Goal: Task Accomplishment & Management: Manage account settings

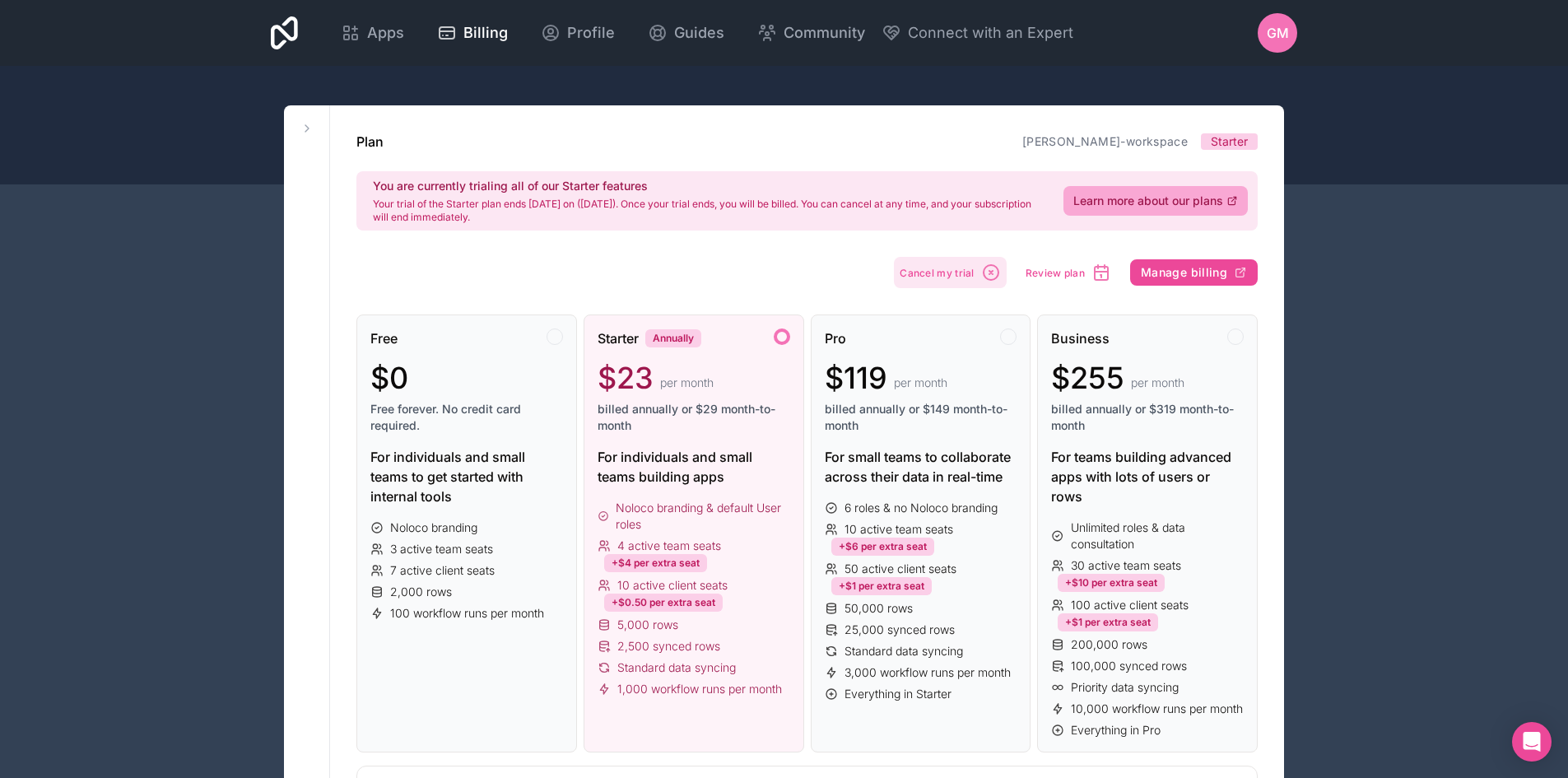
click at [999, 268] on icon "button" at bounding box center [992, 273] width 15 height 15
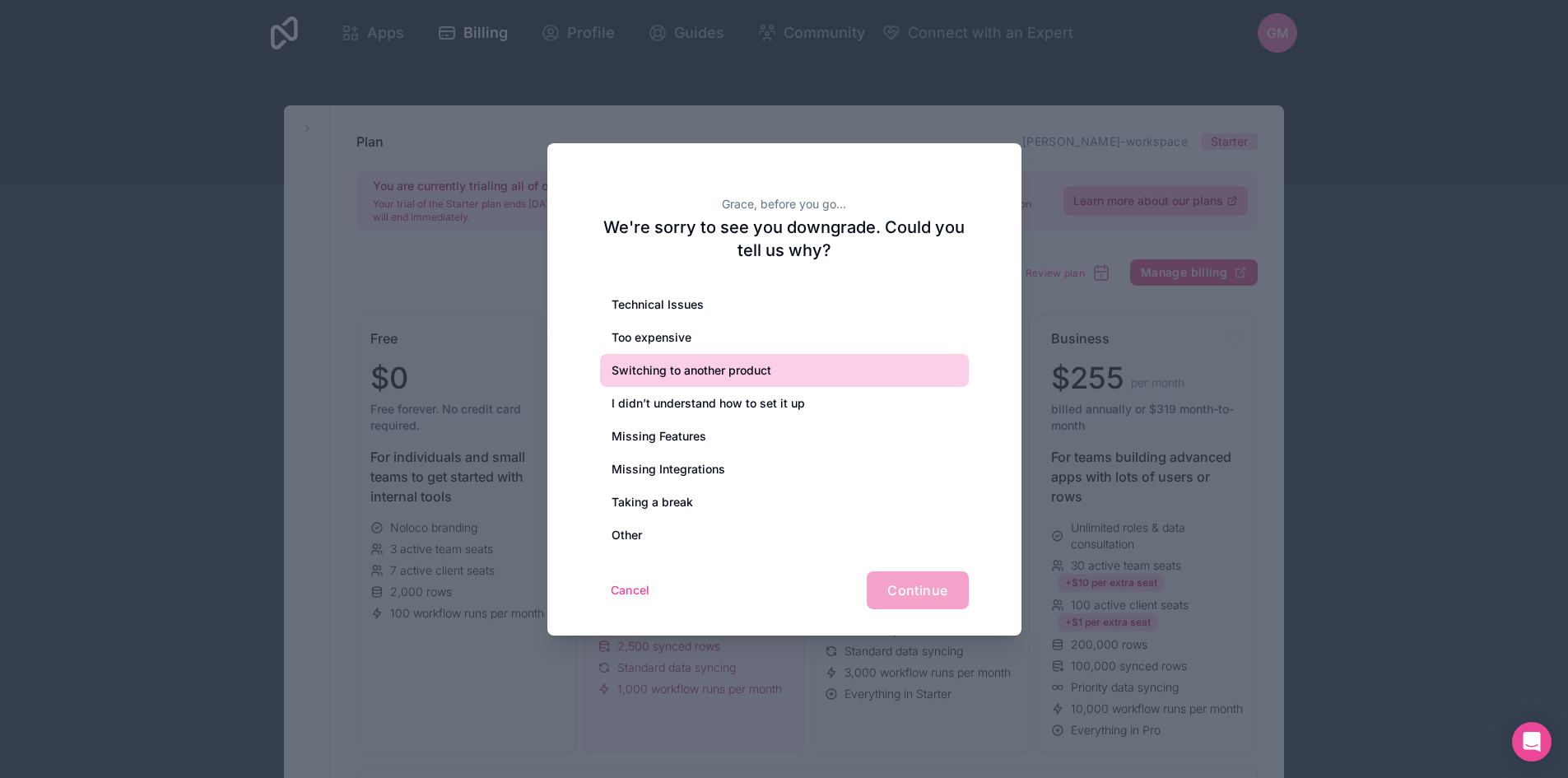
click at [656, 369] on div "Switching to another product" at bounding box center [784, 371] width 369 height 33
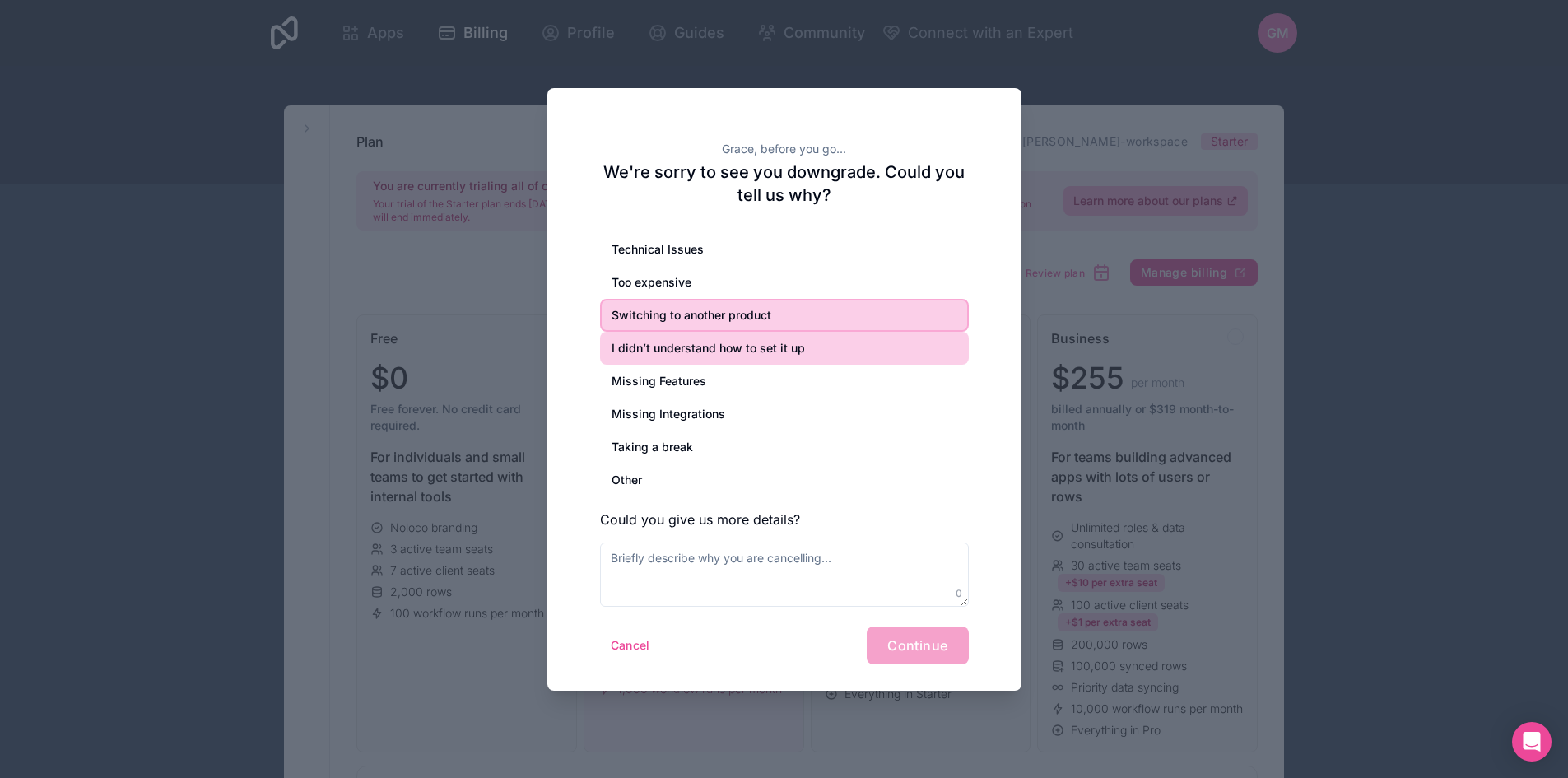
click at [669, 339] on div "I didn’t understand how to set it up" at bounding box center [784, 349] width 369 height 33
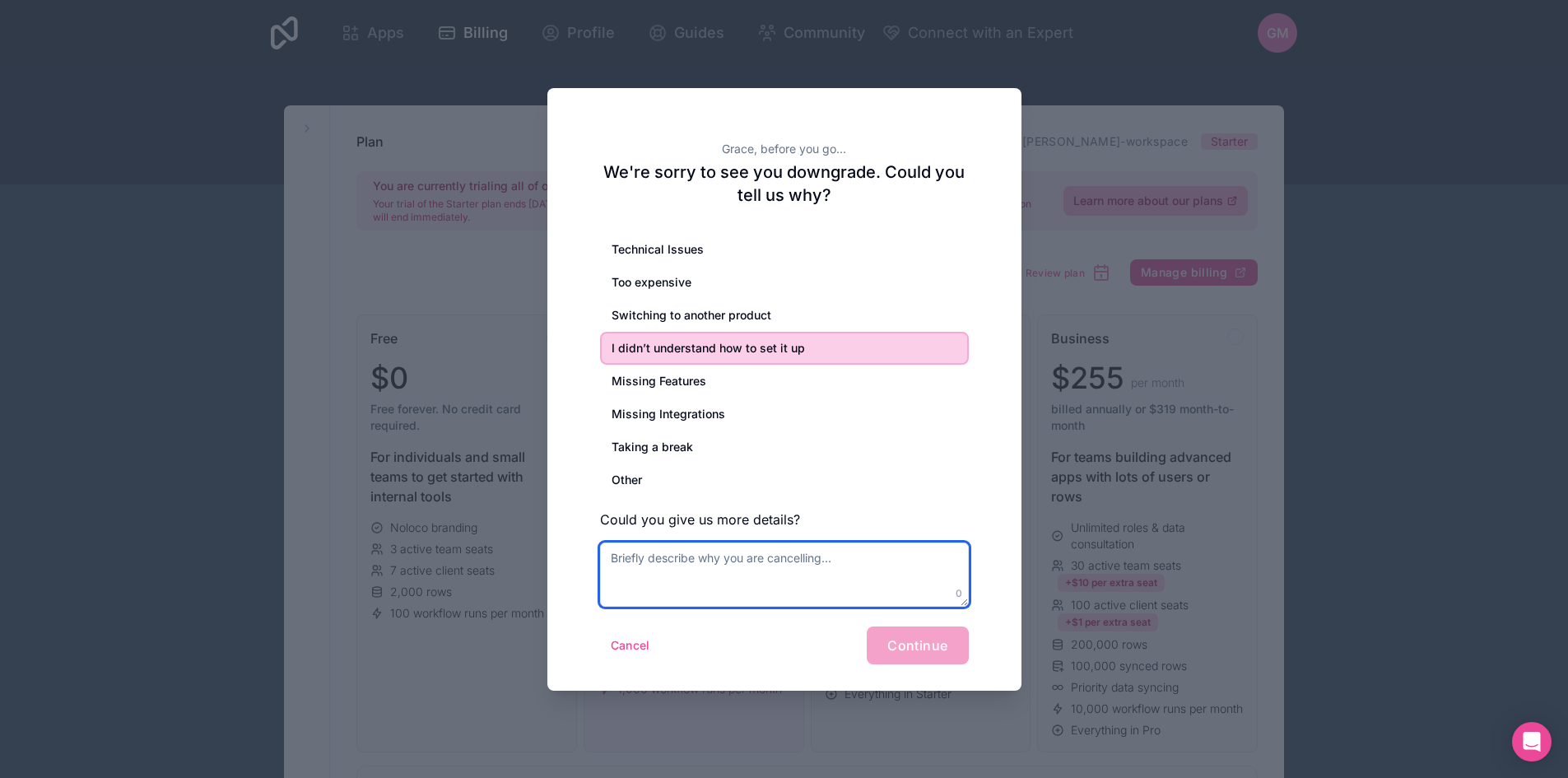
click at [735, 555] on textarea at bounding box center [784, 574] width 369 height 64
click at [906, 661] on div "Cancel Continue" at bounding box center [784, 646] width 369 height 38
click at [907, 649] on div "Cancel Continue" at bounding box center [784, 646] width 369 height 38
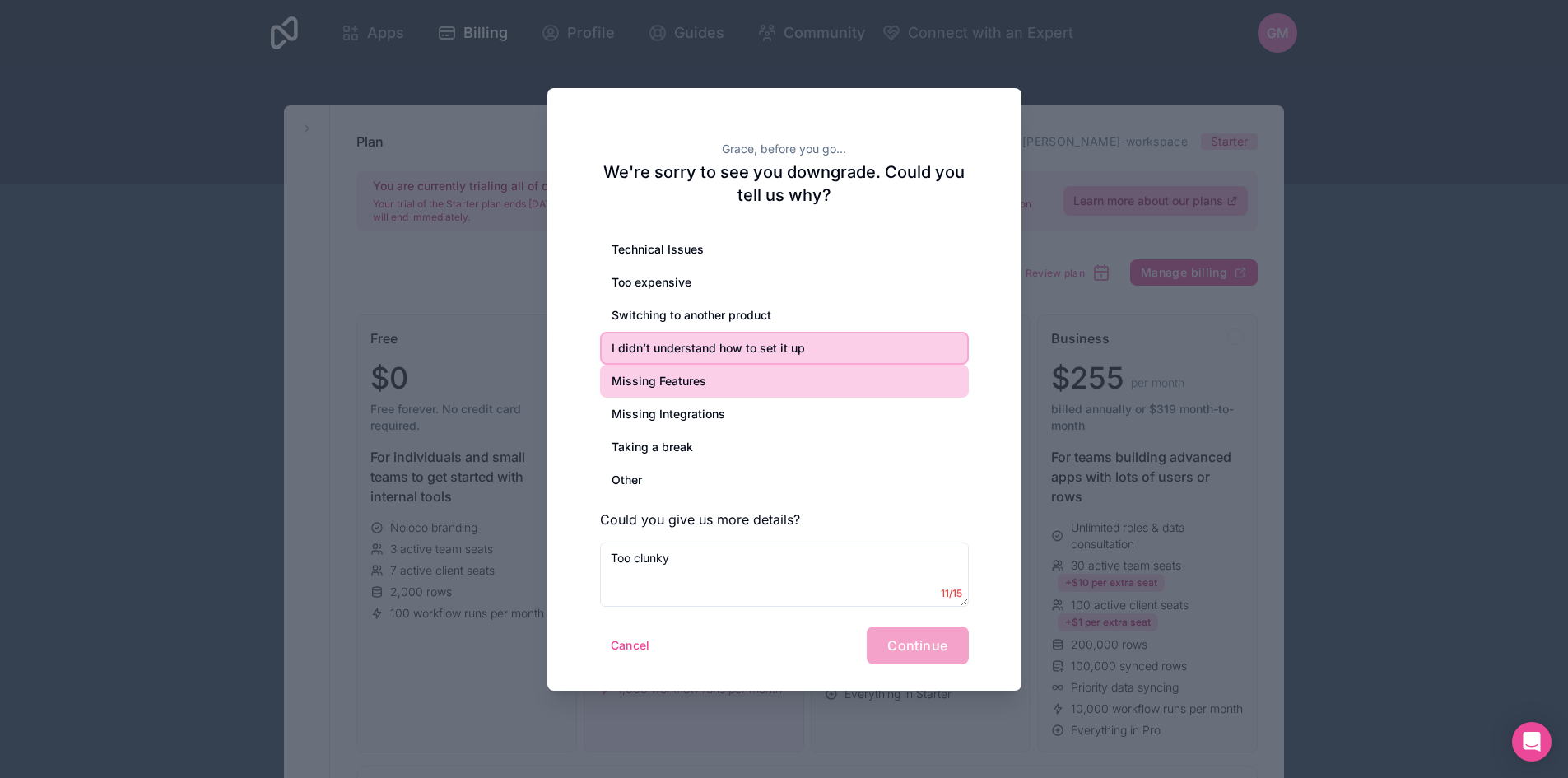
click at [671, 384] on div "Missing Features" at bounding box center [784, 381] width 369 height 33
click at [685, 344] on div "I didn’t understand how to set it up" at bounding box center [784, 349] width 369 height 33
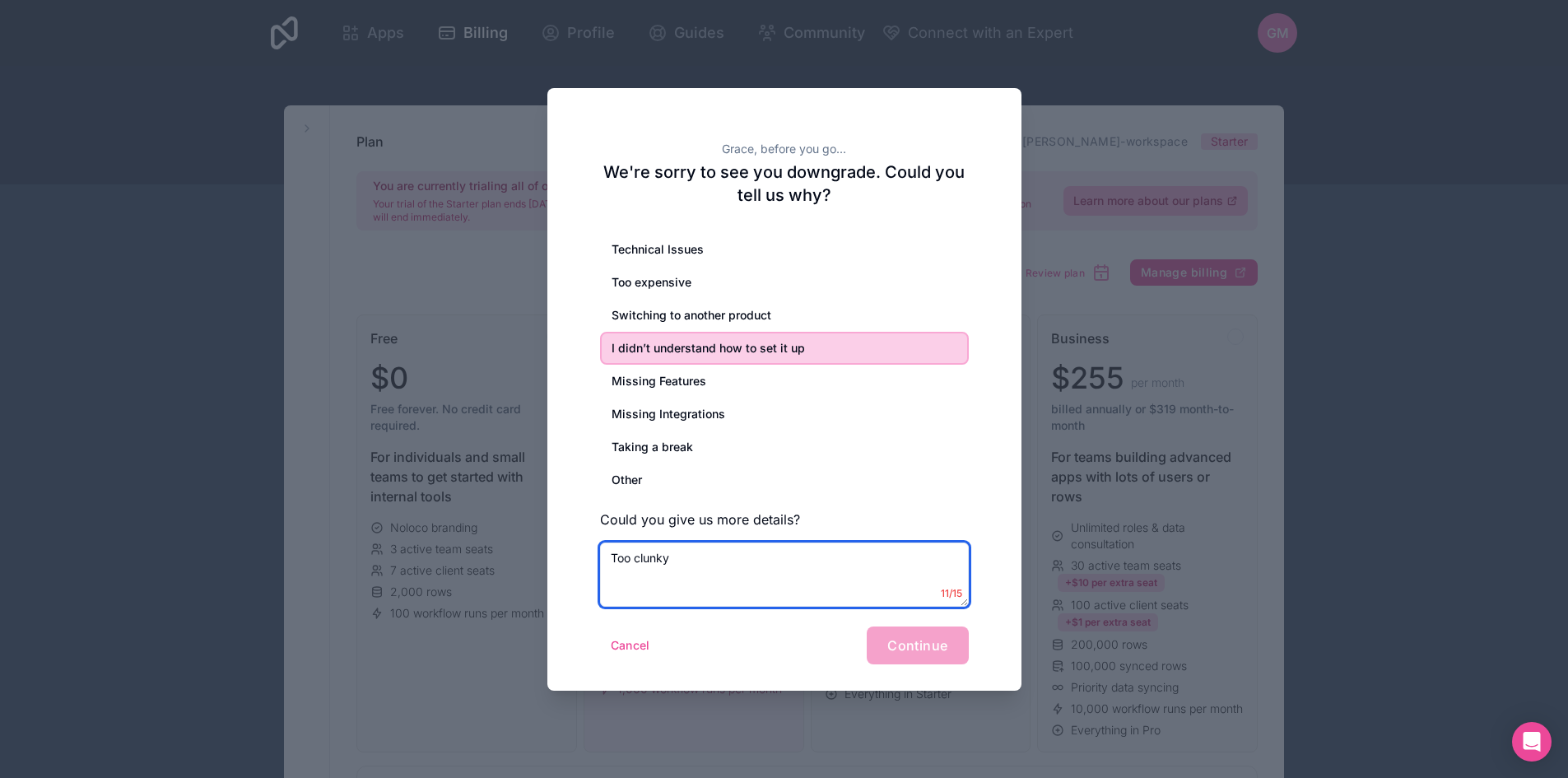
click at [664, 557] on textarea "Too clunky" at bounding box center [784, 574] width 369 height 64
click at [749, 565] on textarea "Too clunky" at bounding box center [784, 574] width 369 height 64
type textarea "Too clunky to set up"
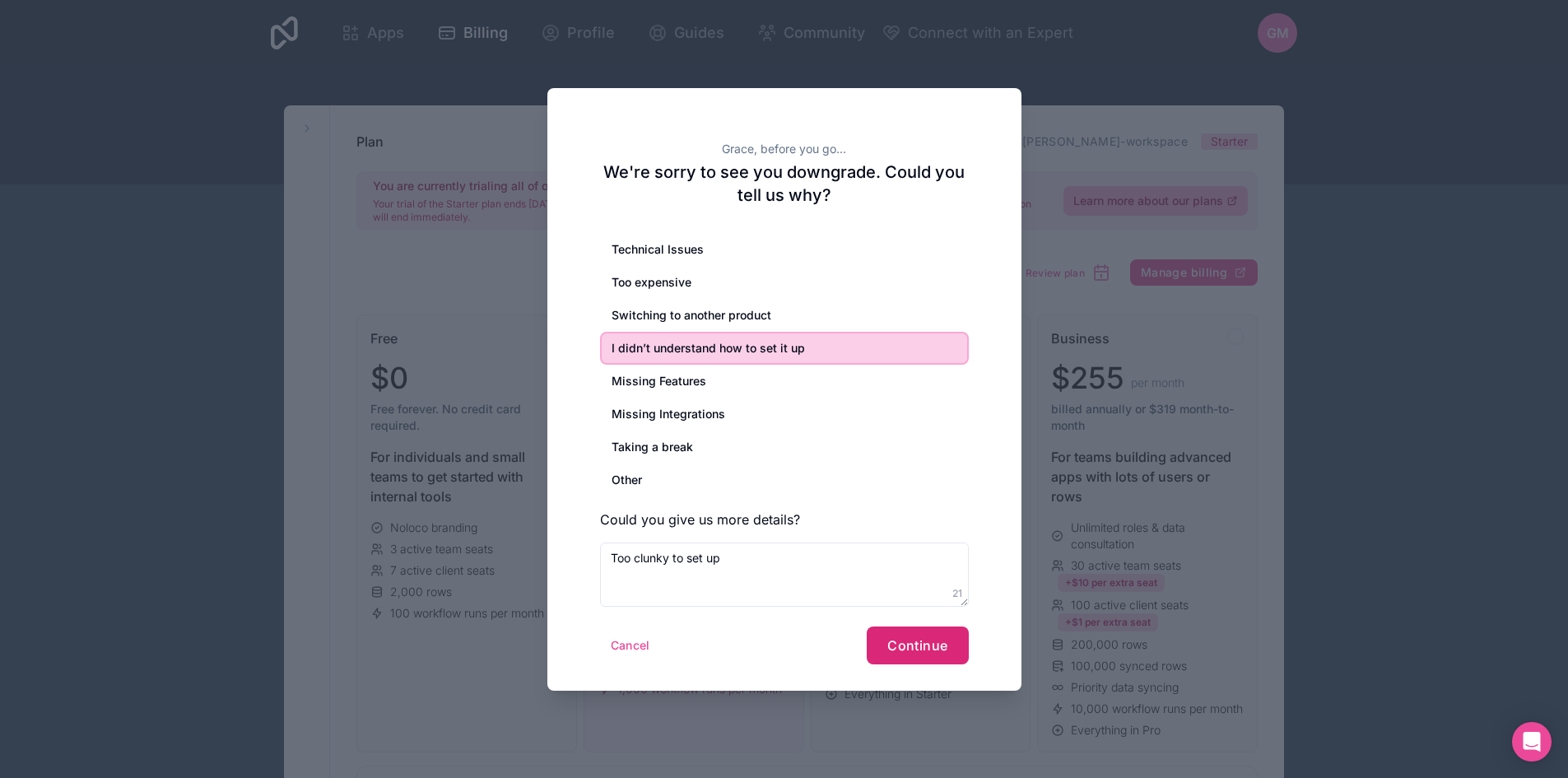
click at [888, 652] on button "Continue" at bounding box center [918, 646] width 101 height 38
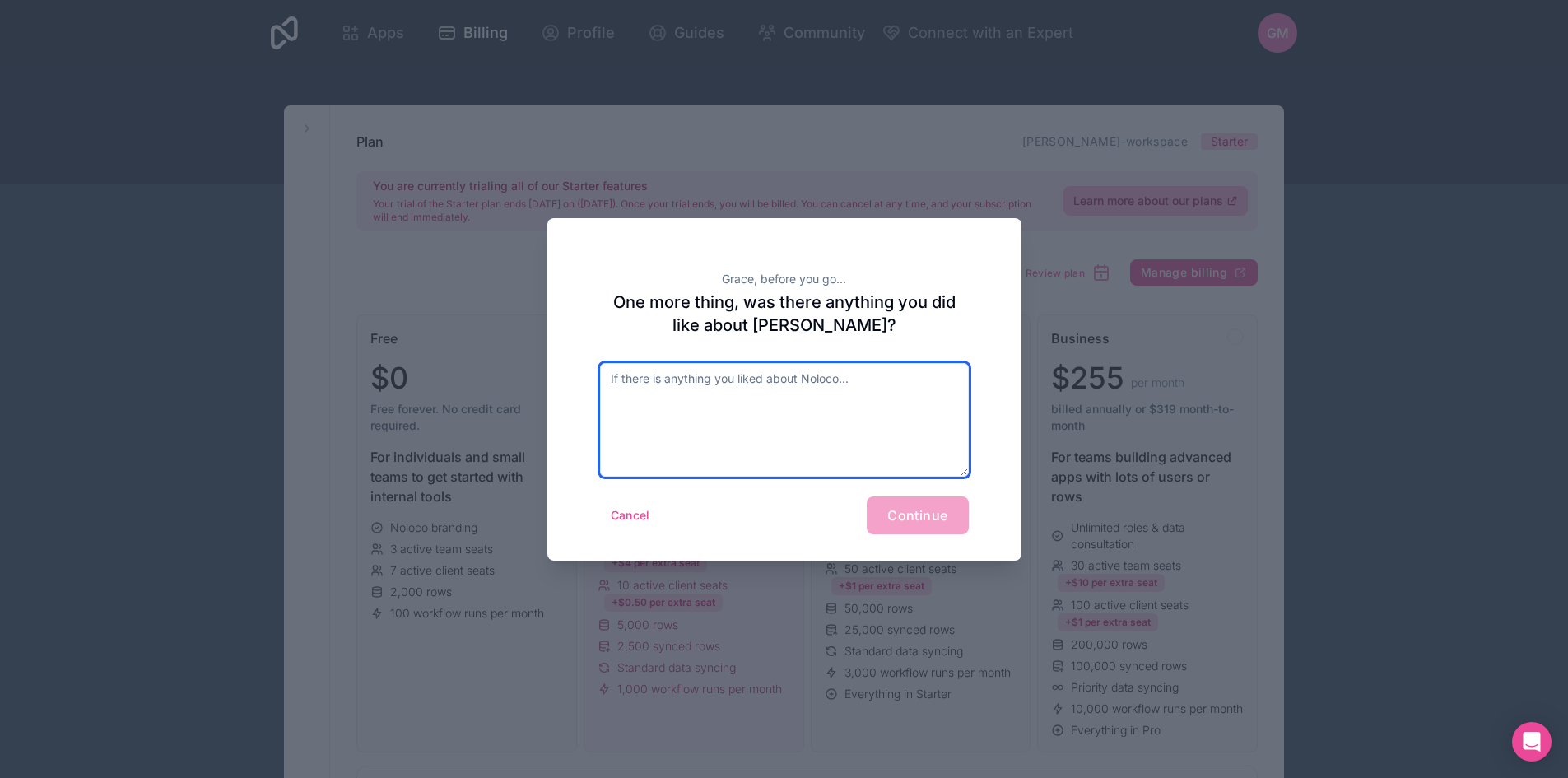
click at [846, 417] on textarea at bounding box center [784, 419] width 369 height 114
type textarea "N/A"
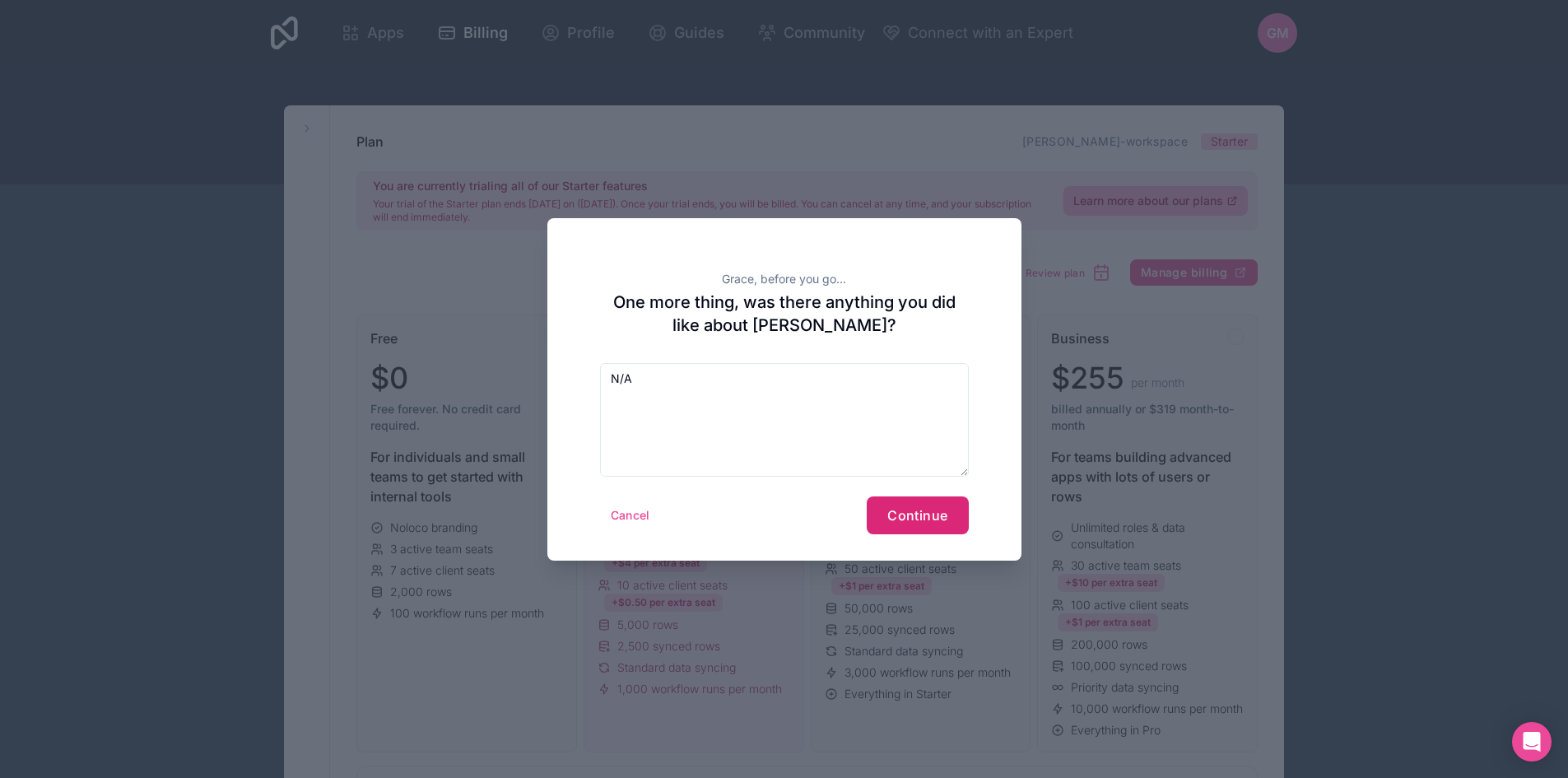
click at [947, 497] on button "Continue" at bounding box center [918, 516] width 101 height 38
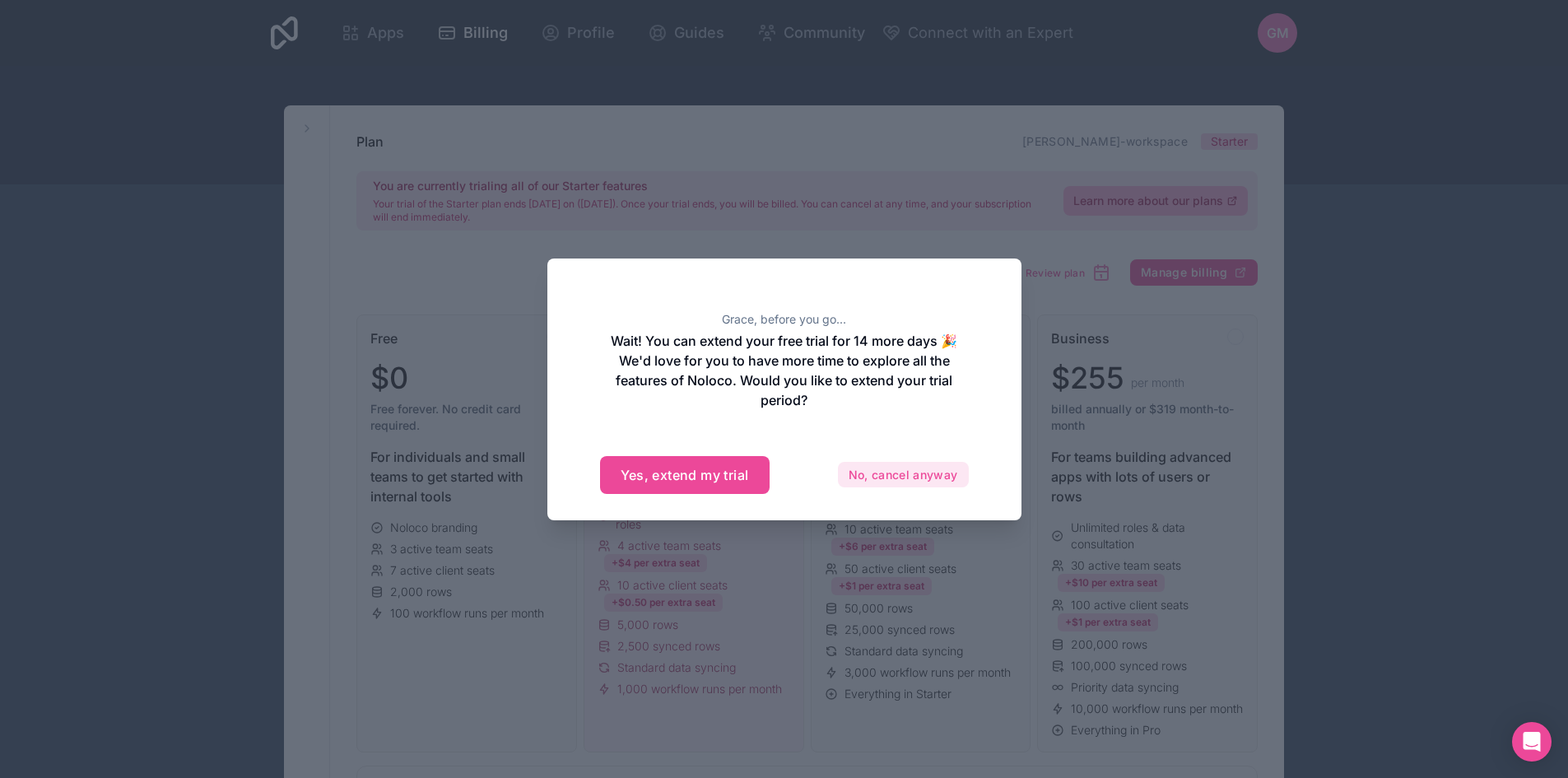
click at [869, 481] on button "No, cancel anyway" at bounding box center [903, 475] width 131 height 27
